Goal: Information Seeking & Learning: Check status

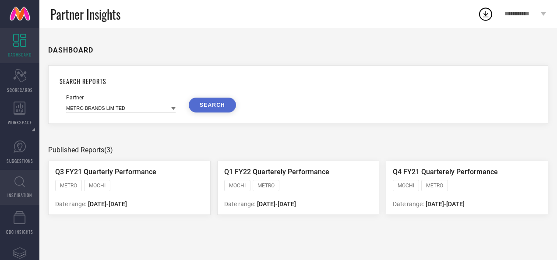
click at [16, 181] on icon at bounding box center [19, 182] width 11 height 11
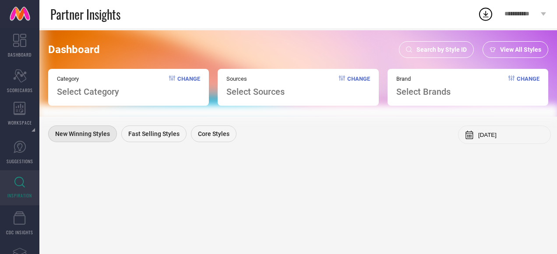
click at [408, 50] on icon at bounding box center [409, 49] width 6 height 6
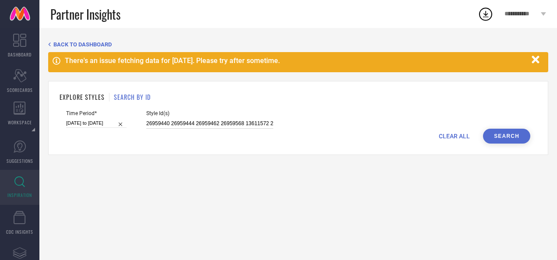
click at [184, 121] on input "26959440 26959444 26959462 26959568 13611572 27043060 2355195" at bounding box center [209, 124] width 127 height 10
paste input "11991120 11991354 18242176 22875330 22875780 22875796 29432882 29432990 2943299…"
type input "11991120 11991354 18242176 22875330 22875780 22875796 29432882 29432990 2943299…"
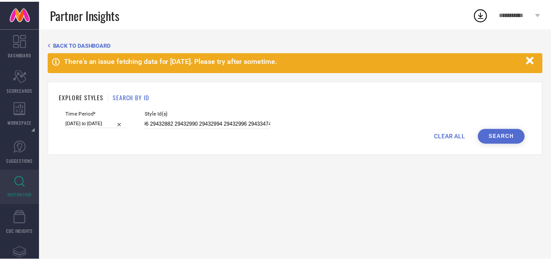
scroll to position [0, 0]
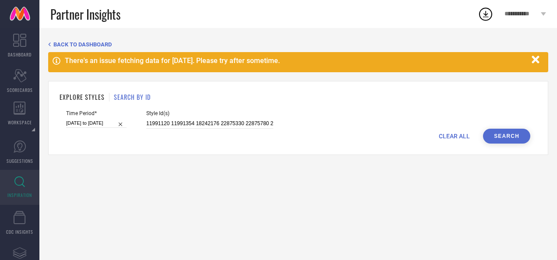
click at [489, 138] on button "Search" at bounding box center [506, 136] width 47 height 15
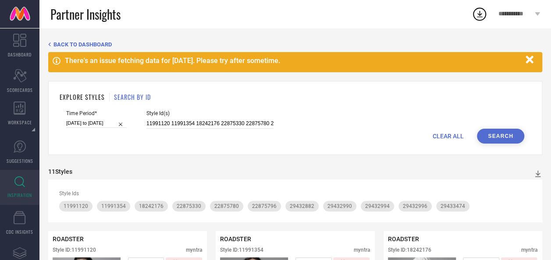
click at [530, 60] on icon "button" at bounding box center [528, 59] width 7 height 7
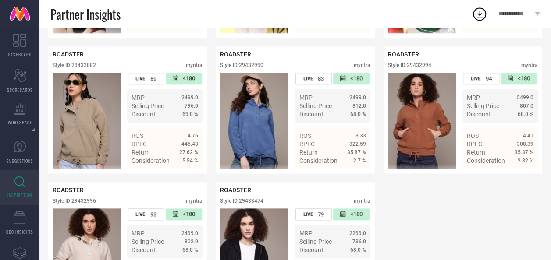
scroll to position [427, 0]
